Goal: Task Accomplishment & Management: Use online tool/utility

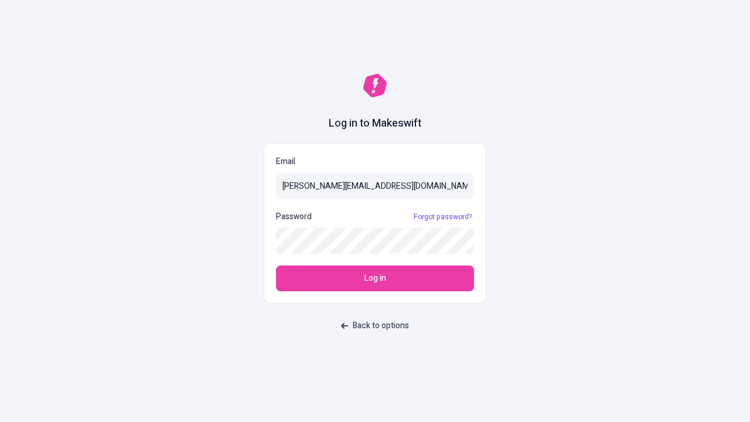
type input "sasha+test-ui@makeswift.com"
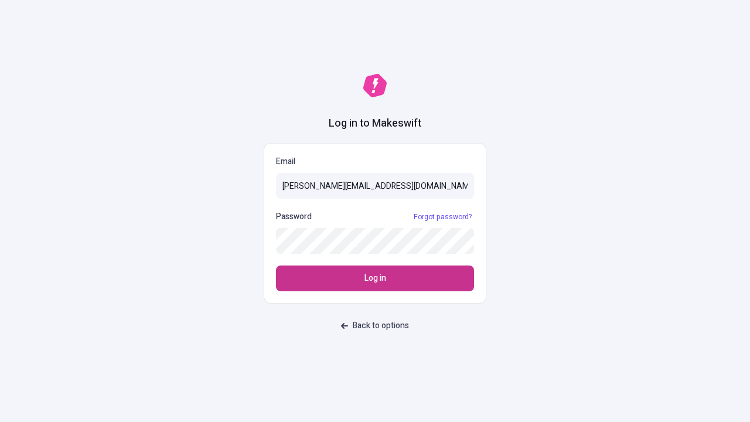
click at [375, 278] on span "Log in" at bounding box center [375, 278] width 22 height 13
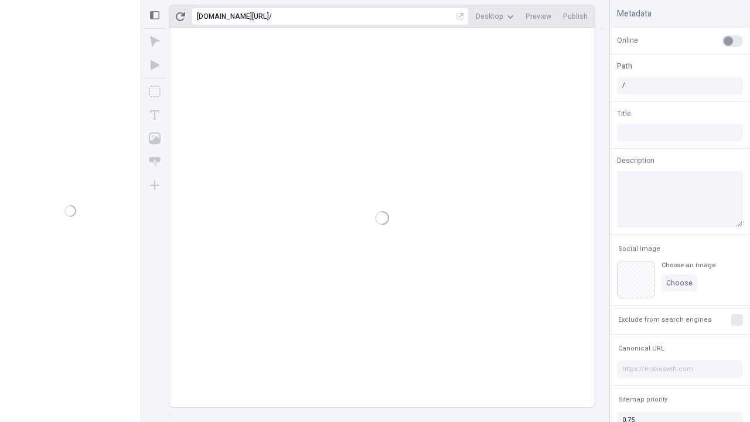
type input "/deep-link-tenuis"
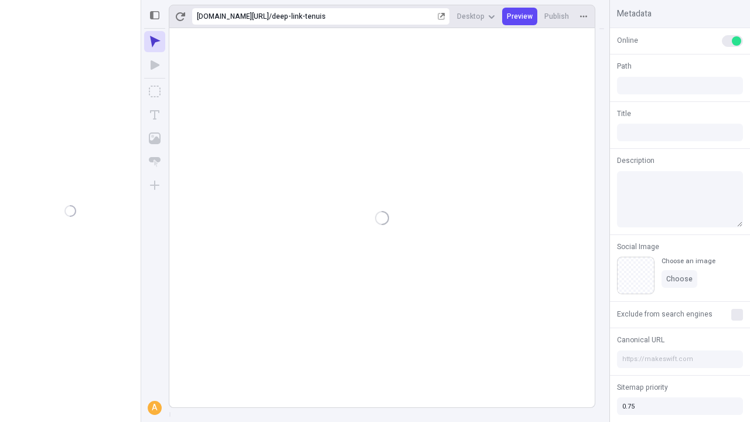
type input "/deep-link-tenuis"
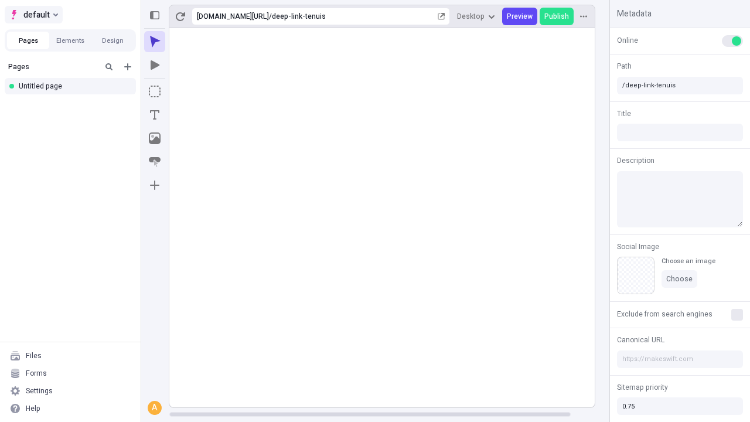
click at [33, 15] on span "default" at bounding box center [36, 15] width 26 height 14
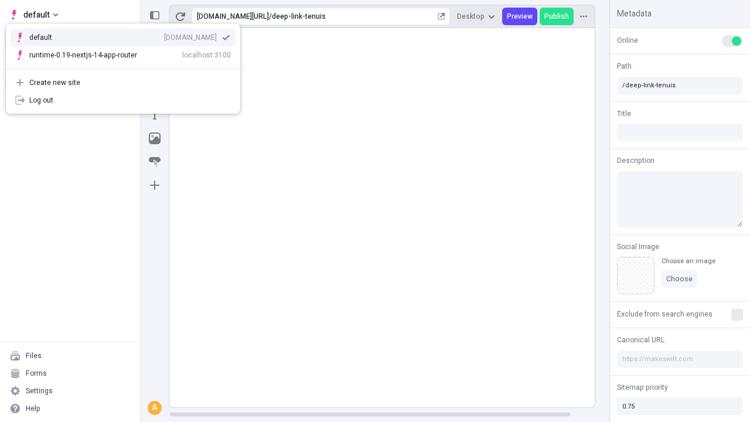
click at [164, 35] on div "qee9k4dy7d.staging.makeswift.site" at bounding box center [190, 37] width 53 height 9
click at [128, 67] on icon "Add new" at bounding box center [127, 66] width 7 height 7
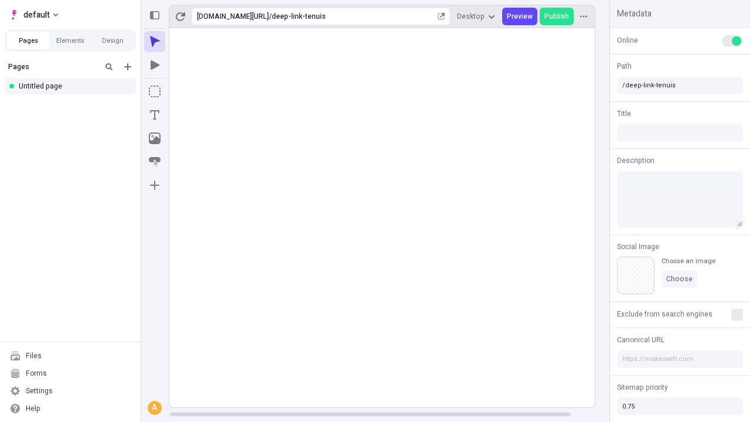
click at [74, 105] on div "Blank page" at bounding box center [74, 106] width 112 height 18
type input "/page"
